Goal: Task Accomplishment & Management: Use online tool/utility

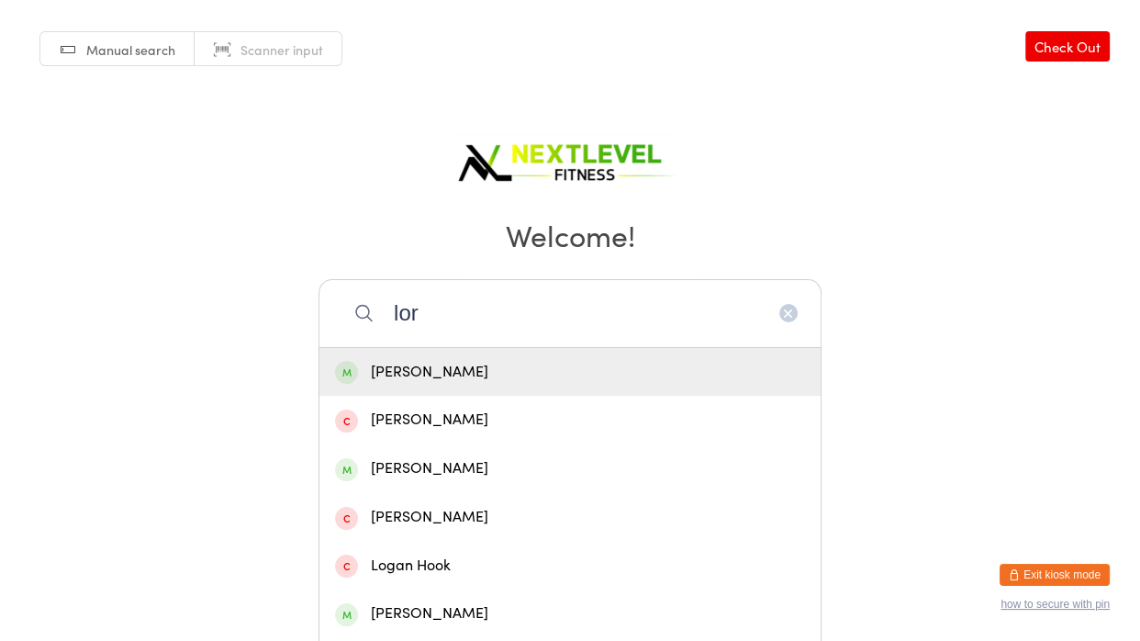
type input "lor"
click at [379, 373] on div "[PERSON_NAME]" at bounding box center [570, 372] width 470 height 25
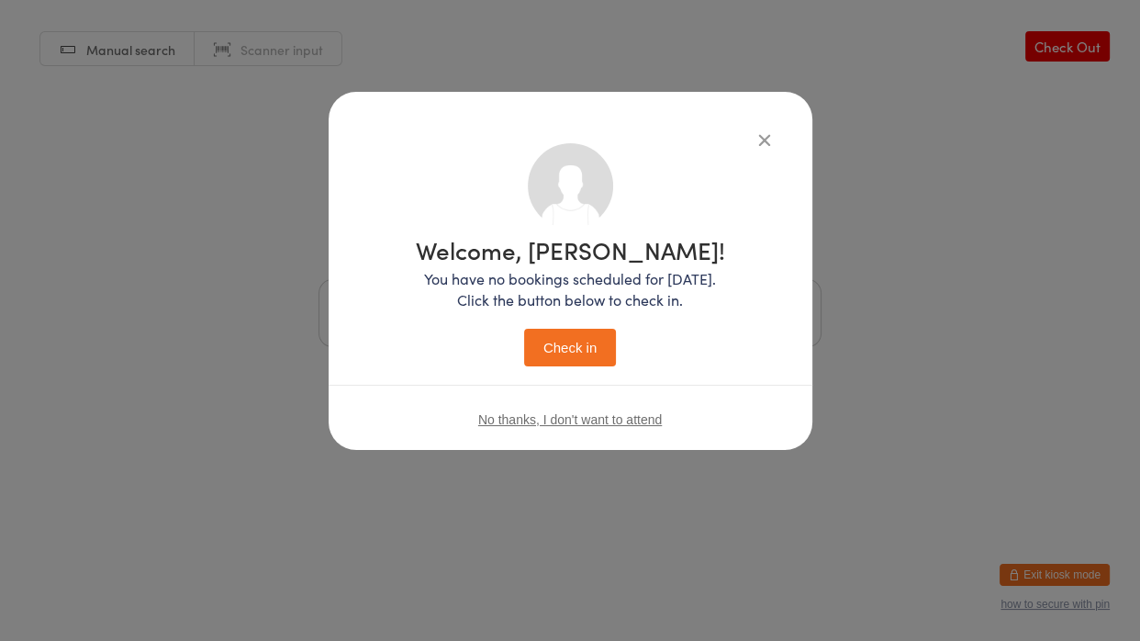
click at [581, 349] on button "Check in" at bounding box center [570, 348] width 92 height 38
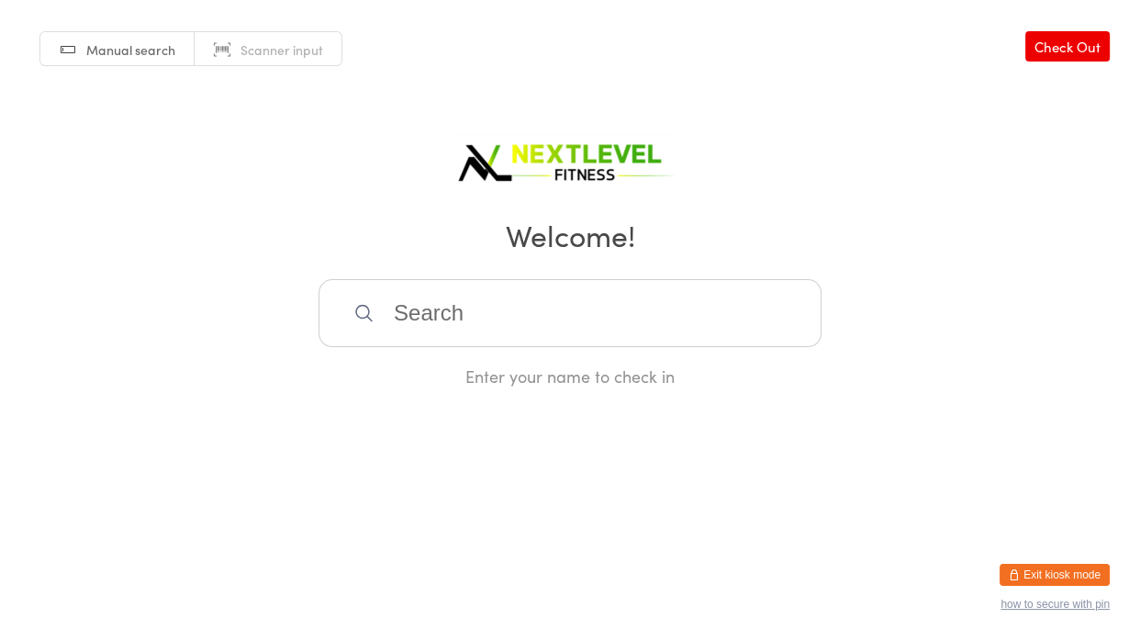
click at [562, 296] on input "search" at bounding box center [569, 313] width 503 height 68
click at [761, 474] on html "You have now entered Kiosk Mode. Members will be able to check themselves in us…" at bounding box center [570, 320] width 1140 height 641
click at [518, 330] on input "pho d" at bounding box center [569, 313] width 503 height 68
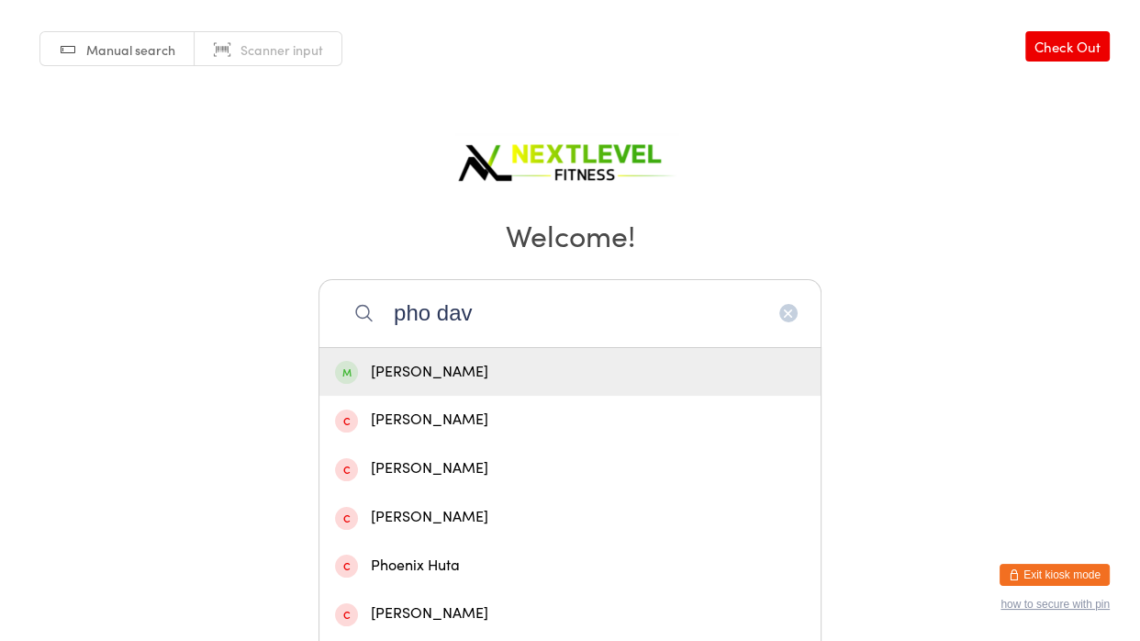
type input "pho dav"
click at [519, 363] on div "[PERSON_NAME]" at bounding box center [570, 372] width 470 height 25
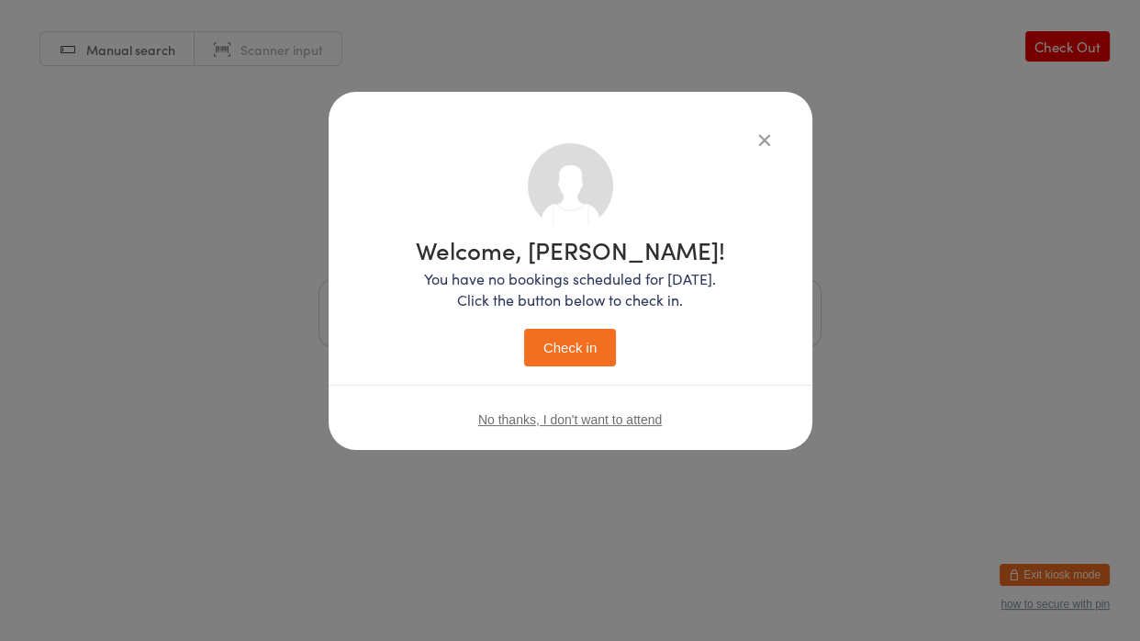
click at [563, 352] on button "Check in" at bounding box center [570, 348] width 92 height 38
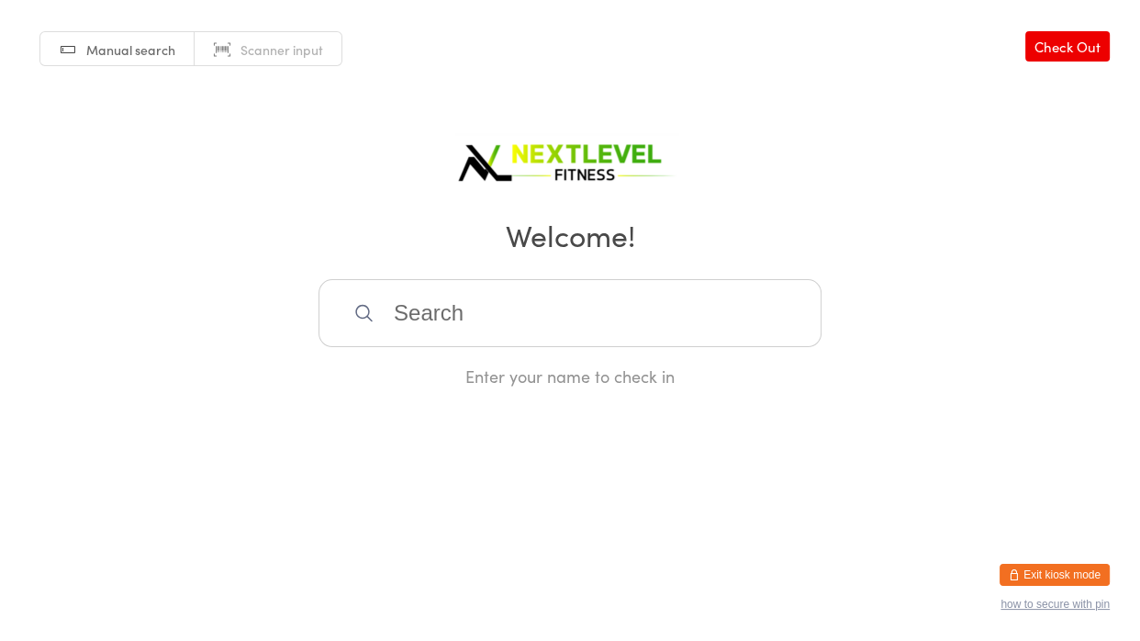
click at [519, 202] on div "Manual search Scanner input Check Out Welcome! Enter your name to check in" at bounding box center [570, 193] width 1140 height 387
click at [482, 306] on input "search" at bounding box center [569, 313] width 503 height 68
type input "[PERSON_NAME]"
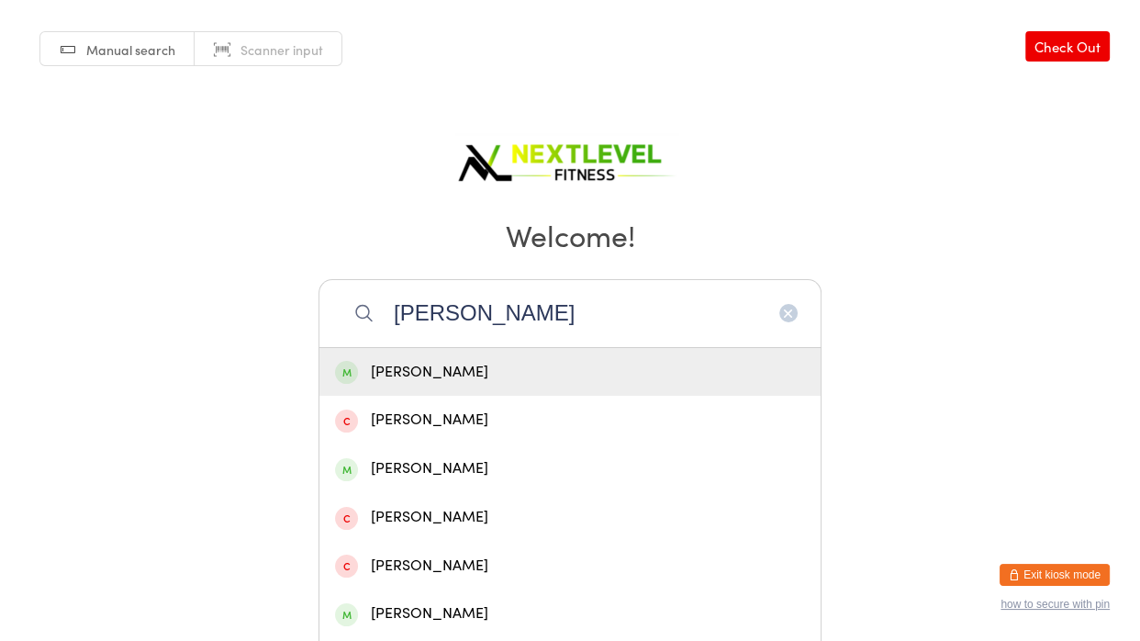
click at [427, 363] on div "[PERSON_NAME]" at bounding box center [570, 372] width 470 height 25
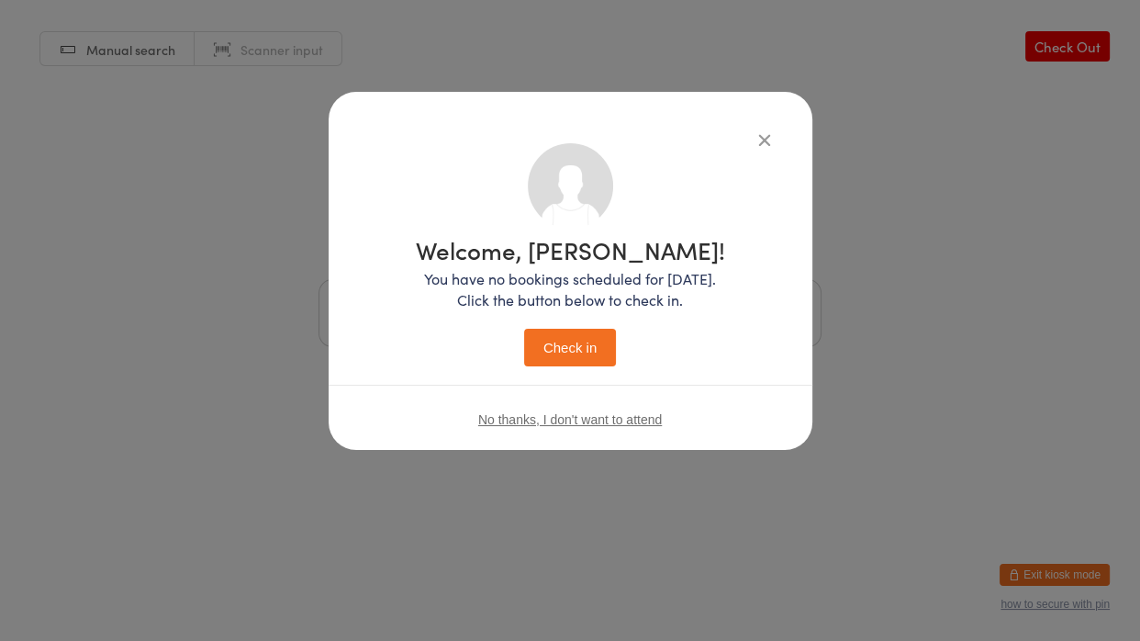
click at [537, 358] on button "Check in" at bounding box center [570, 348] width 92 height 38
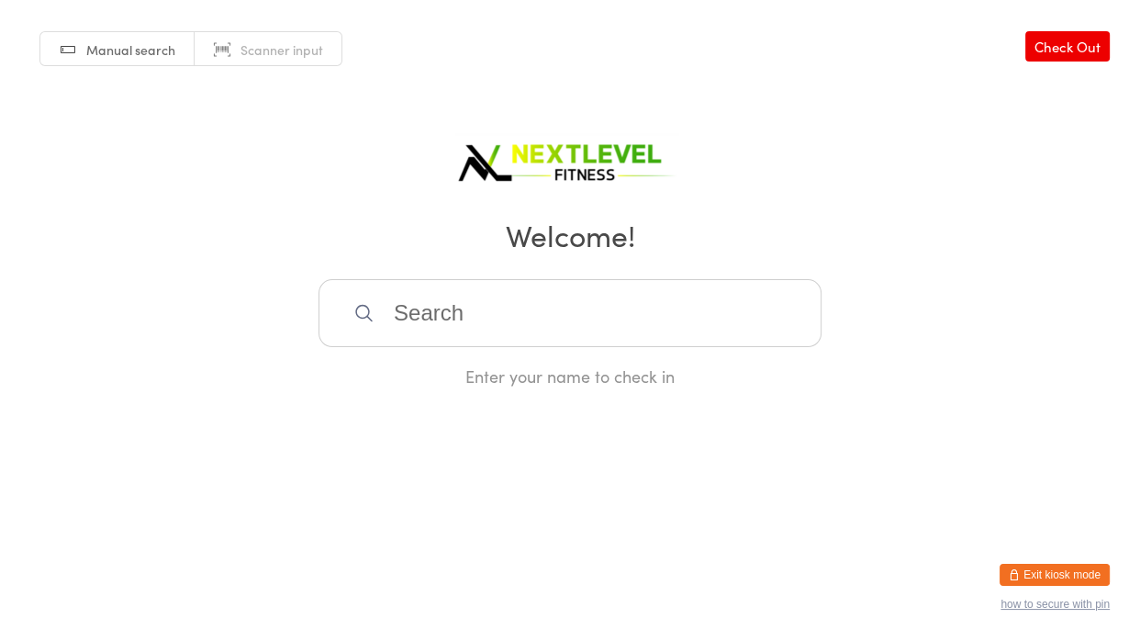
click at [531, 325] on input "search" at bounding box center [569, 313] width 503 height 68
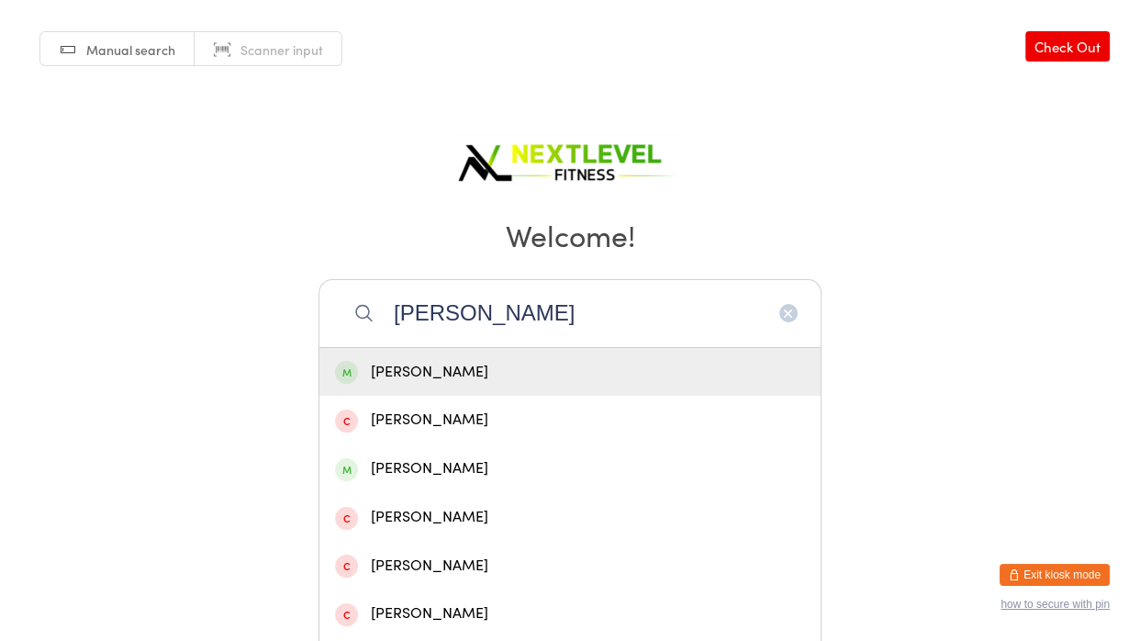
type input "[PERSON_NAME]"
click at [451, 368] on div "[PERSON_NAME]" at bounding box center [570, 372] width 470 height 25
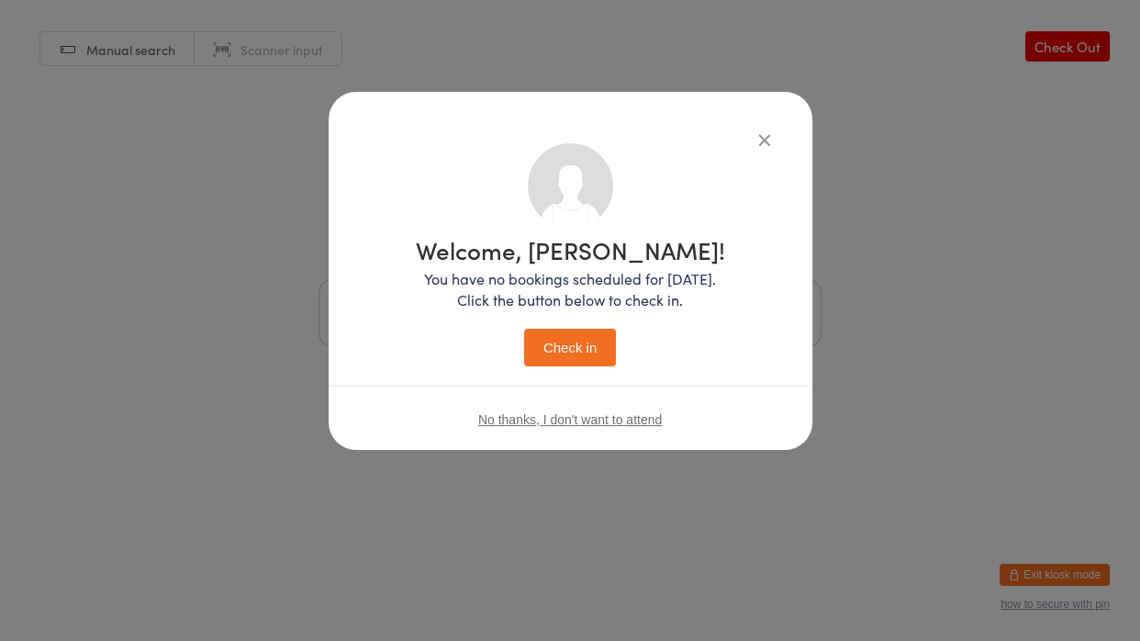
click at [559, 339] on button "Check in" at bounding box center [570, 348] width 92 height 38
